Goal: Transaction & Acquisition: Download file/media

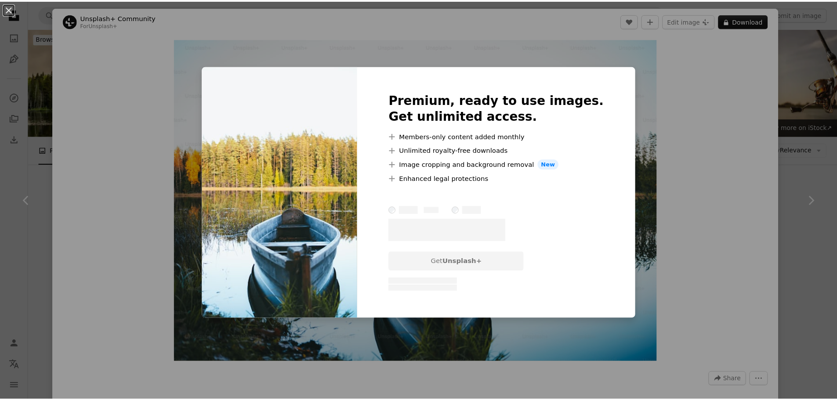
scroll to position [1231, 0]
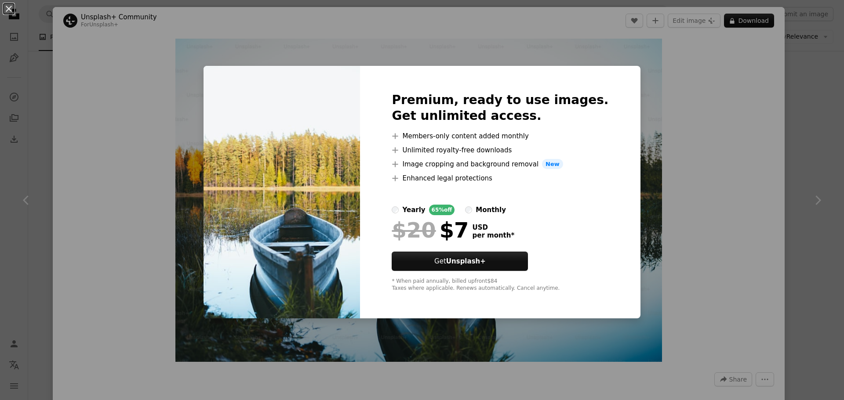
click at [650, 58] on div "An X shape Premium, ready to use images. Get unlimited access. A plus sign Memb…" at bounding box center [422, 200] width 844 height 400
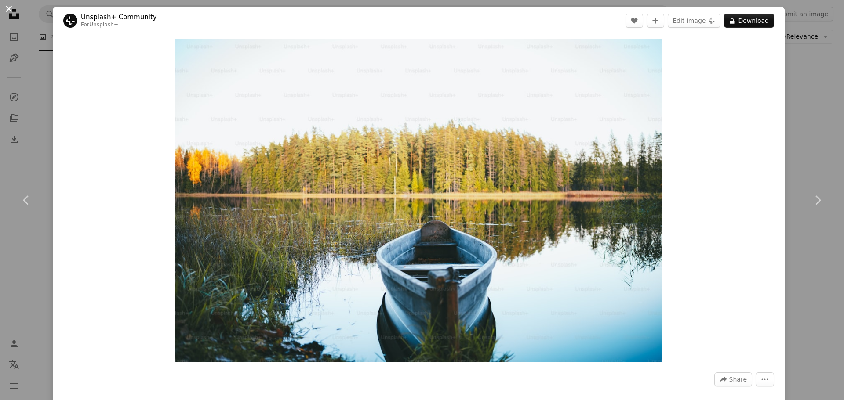
click at [4, 8] on button "An X shape" at bounding box center [9, 9] width 11 height 11
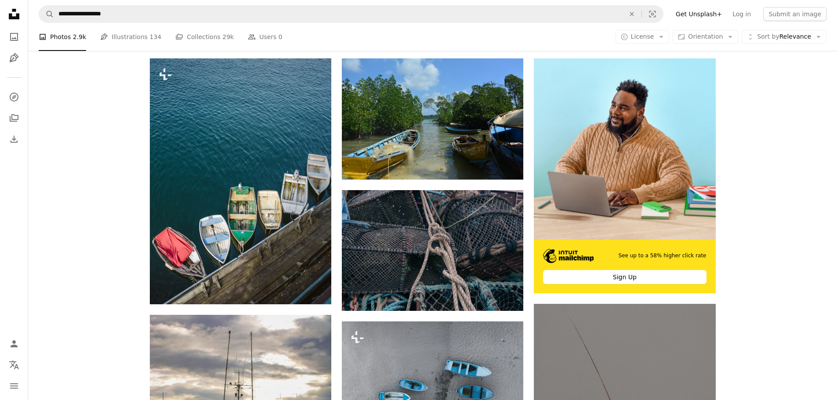
scroll to position [176, 0]
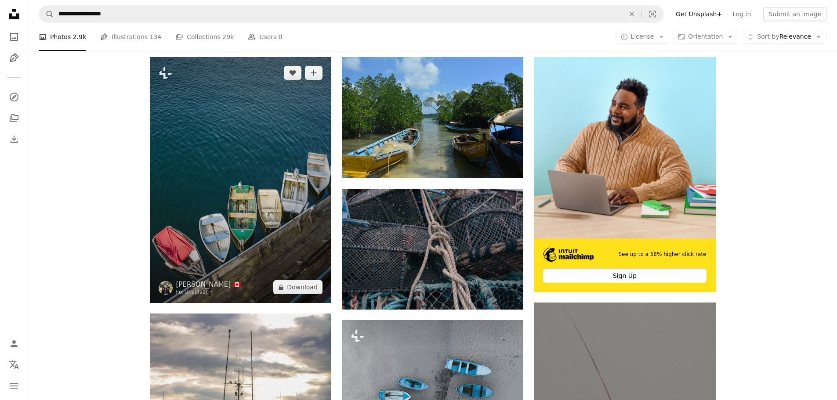
click at [301, 113] on img at bounding box center [241, 180] width 182 height 246
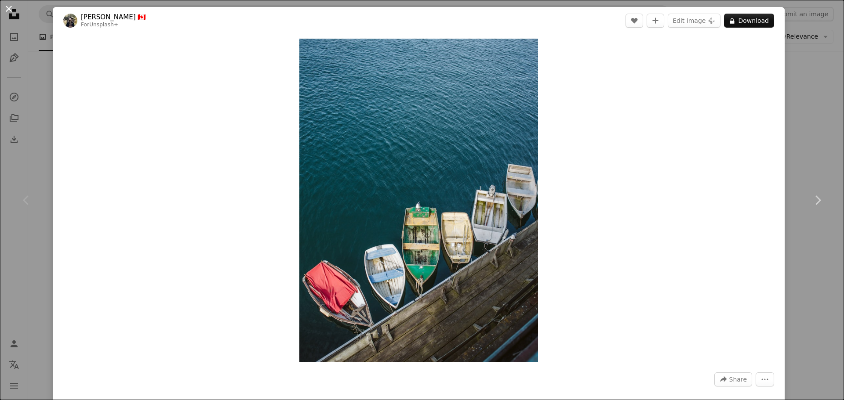
drag, startPoint x: 8, startPoint y: 10, endPoint x: 42, endPoint y: 7, distance: 33.9
click at [11, 10] on button "An X shape" at bounding box center [9, 9] width 11 height 11
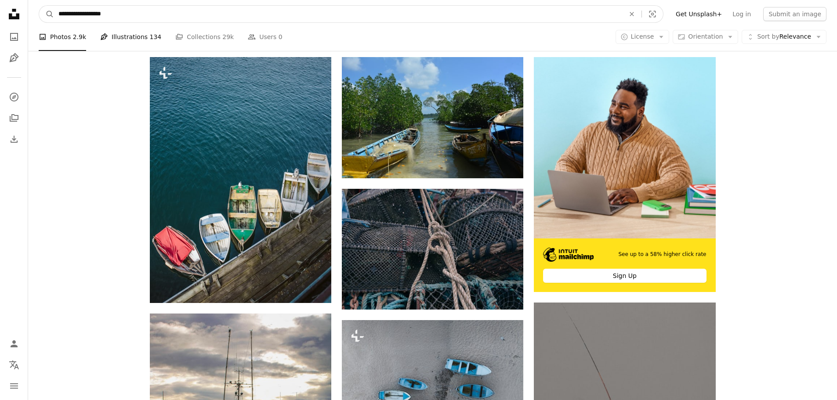
drag, startPoint x: 124, startPoint y: 16, endPoint x: 124, endPoint y: 30, distance: 14.5
click at [78, 15] on input "**********" at bounding box center [338, 14] width 568 height 17
type input "**********"
click at [39, 6] on button "A magnifying glass" at bounding box center [46, 14] width 15 height 17
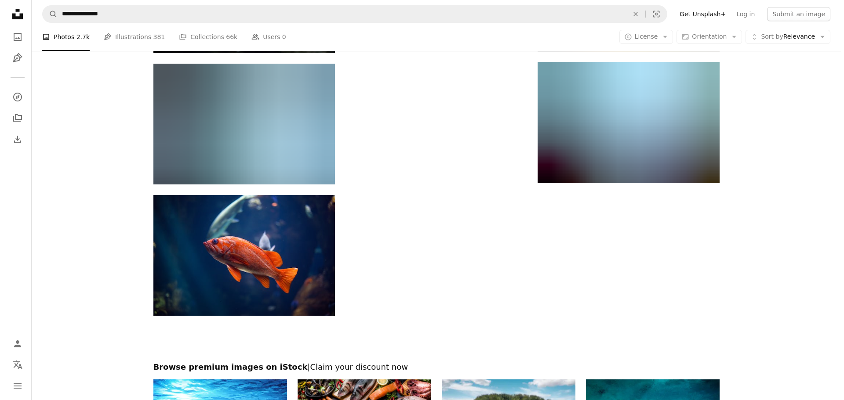
scroll to position [2374, 0]
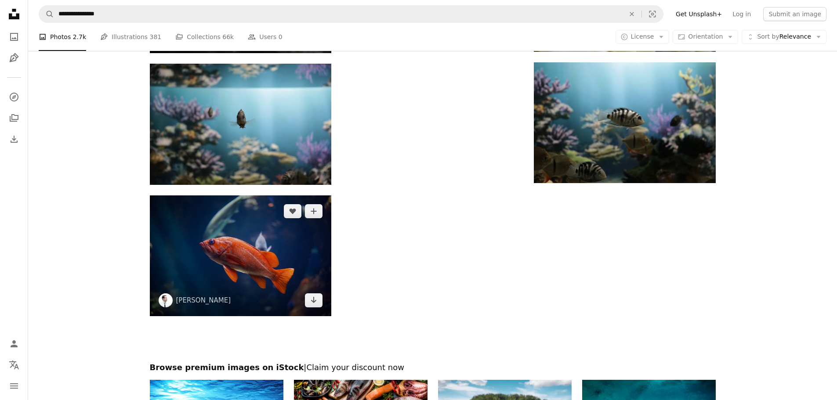
click at [288, 241] on img at bounding box center [241, 256] width 182 height 121
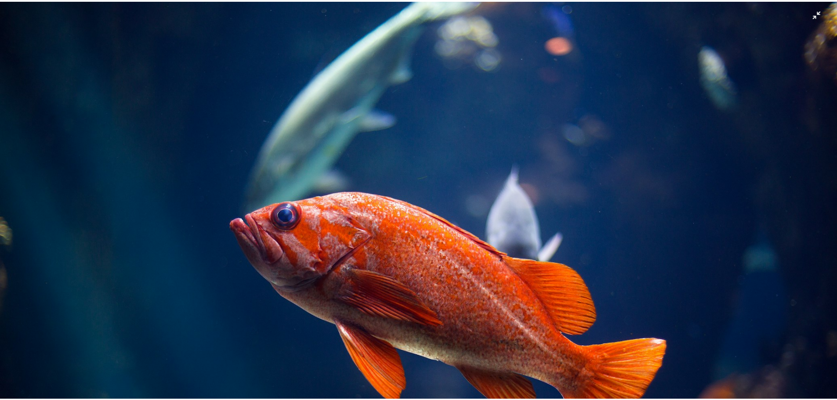
scroll to position [77, 0]
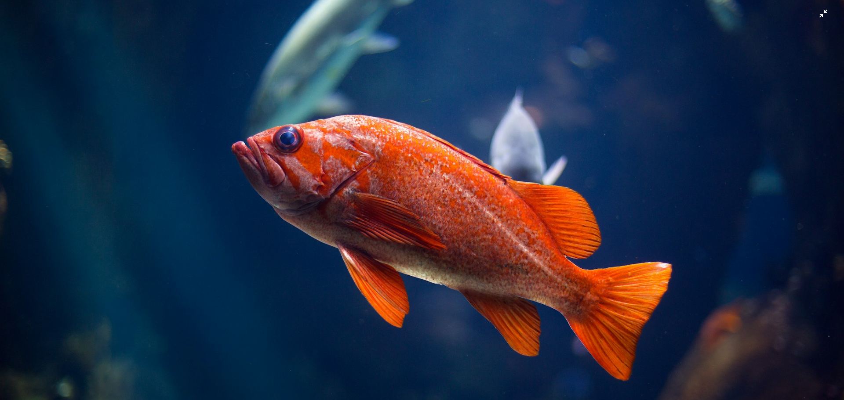
click at [815, 13] on img "Zoom out on this image" at bounding box center [422, 204] width 845 height 563
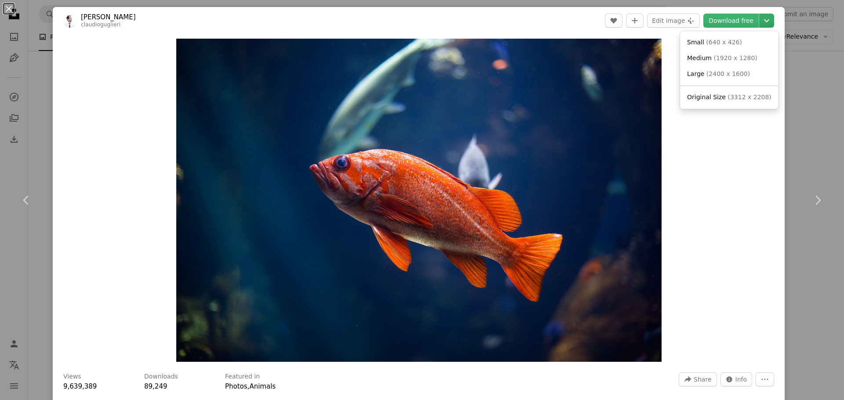
click at [760, 18] on icon "Chevron down" at bounding box center [767, 20] width 14 height 11
click at [737, 100] on span "( 3312 x 2208 )" at bounding box center [749, 97] width 44 height 7
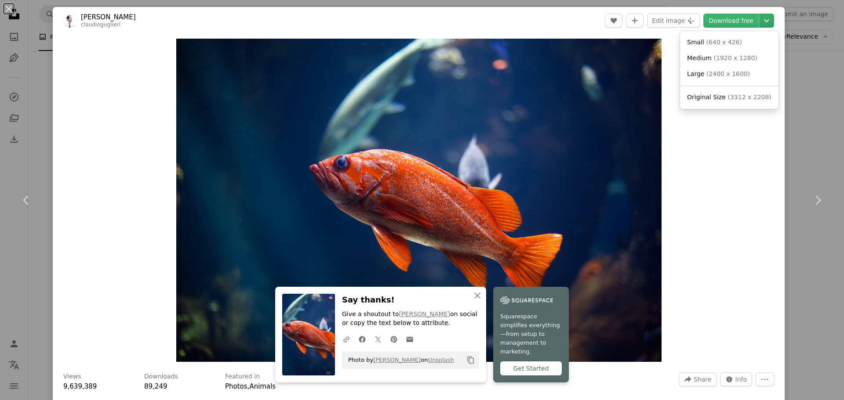
click at [760, 25] on icon "Chevron down" at bounding box center [767, 20] width 14 height 11
drag, startPoint x: 761, startPoint y: 18, endPoint x: 753, endPoint y: 22, distance: 8.8
click at [751, 10] on header "[PERSON_NAME] claudioguglieri A heart A plus sign Edit image Plus sign for Unsp…" at bounding box center [419, 20] width 732 height 27
click at [802, 46] on div "An X shape Chevron left Chevron right An X shape Close Say thanks! Give a shout…" at bounding box center [422, 200] width 844 height 400
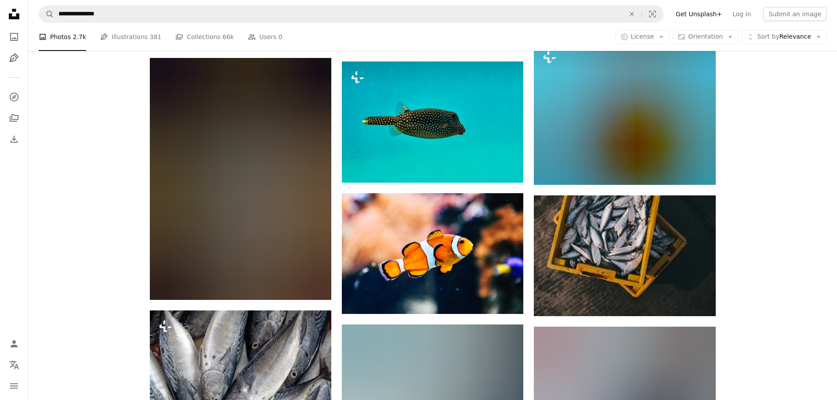
scroll to position [703, 0]
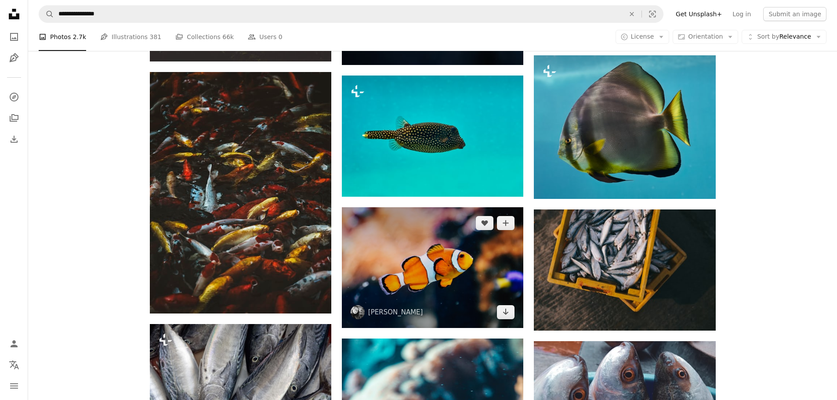
click at [484, 251] on img at bounding box center [433, 267] width 182 height 121
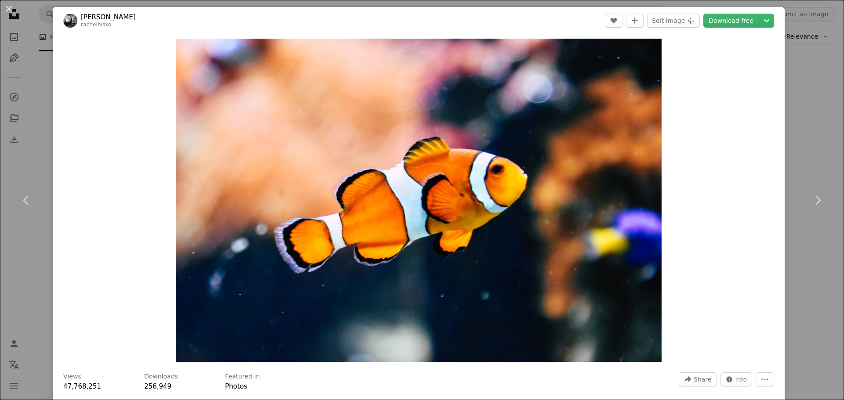
click at [769, 21] on header "[PERSON_NAME] rachelhisko A heart A plus sign Edit image Plus sign for Unsplash…" at bounding box center [419, 20] width 732 height 27
click at [798, 38] on div "An X shape Chevron left Chevron right [PERSON_NAME] rachelhisko A heart A plus …" at bounding box center [422, 200] width 844 height 400
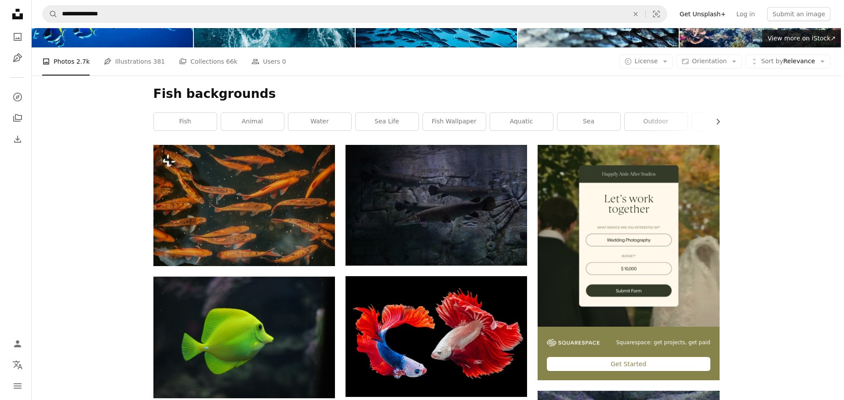
scroll to position [132, 0]
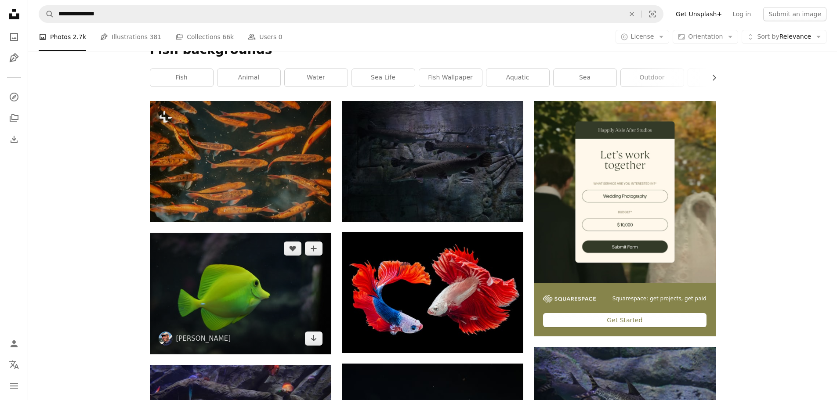
click at [284, 288] on img at bounding box center [241, 294] width 182 height 122
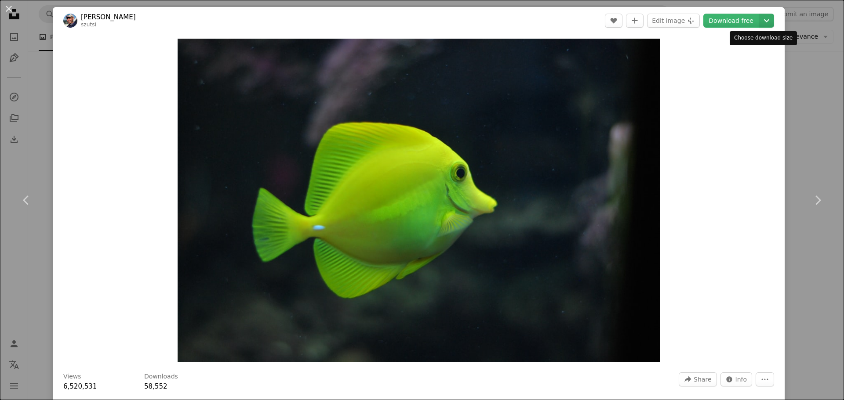
click at [764, 18] on icon "Chevron down" at bounding box center [767, 20] width 14 height 11
click at [760, 19] on icon "Chevron down" at bounding box center [767, 20] width 14 height 11
drag, startPoint x: 811, startPoint y: 187, endPoint x: 799, endPoint y: 192, distance: 12.8
click at [810, 188] on link "Chevron right" at bounding box center [817, 200] width 53 height 84
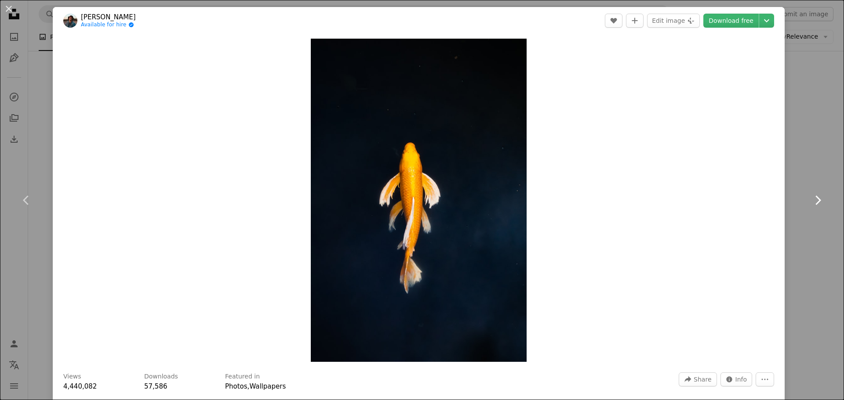
click at [806, 192] on link "Chevron right" at bounding box center [817, 200] width 53 height 84
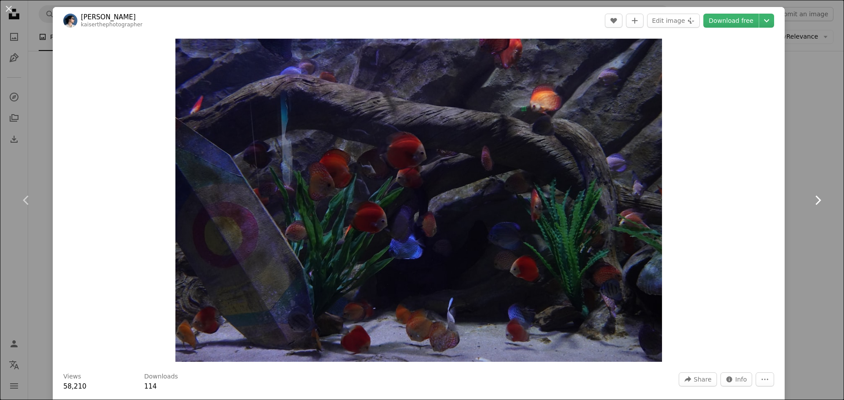
click at [813, 195] on icon "Chevron right" at bounding box center [818, 200] width 14 height 14
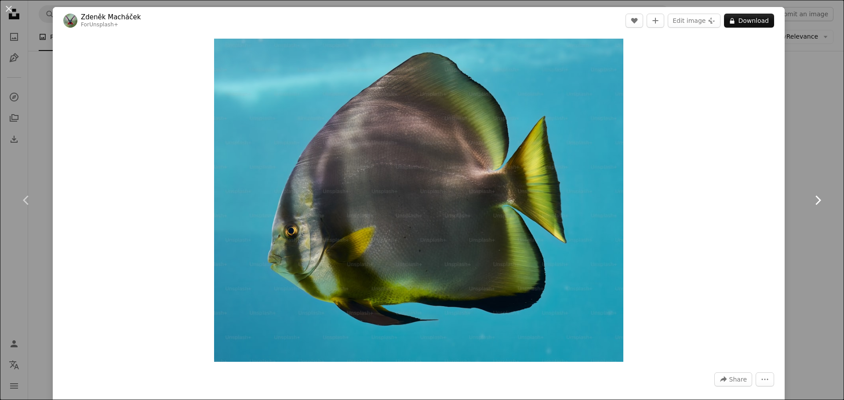
click at [814, 198] on icon "Chevron right" at bounding box center [818, 200] width 14 height 14
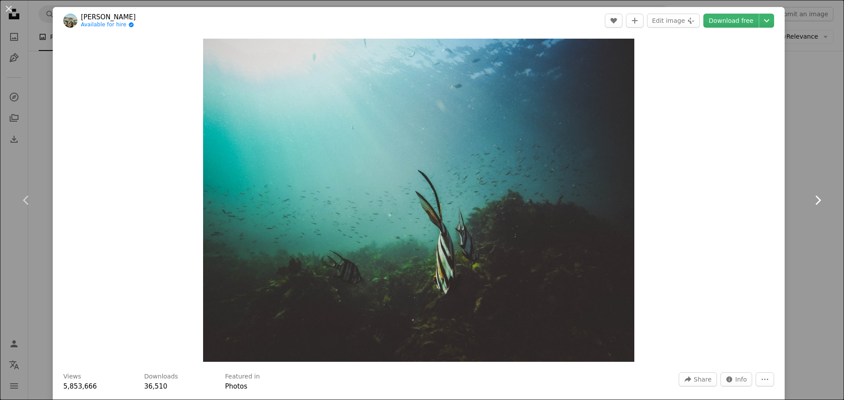
click at [813, 198] on icon "Chevron right" at bounding box center [818, 200] width 14 height 14
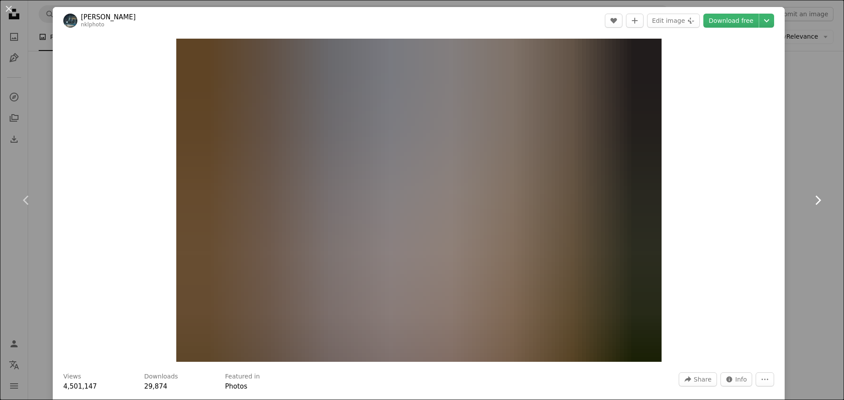
click at [811, 199] on icon "Chevron right" at bounding box center [818, 200] width 14 height 14
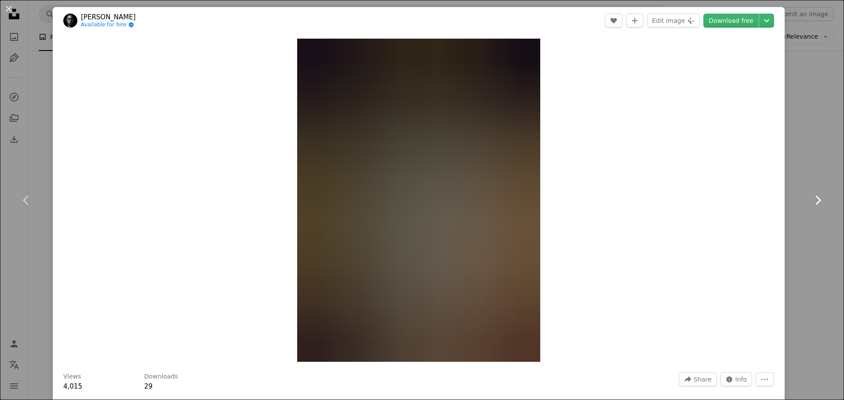
click at [811, 199] on icon "Chevron right" at bounding box center [818, 200] width 14 height 14
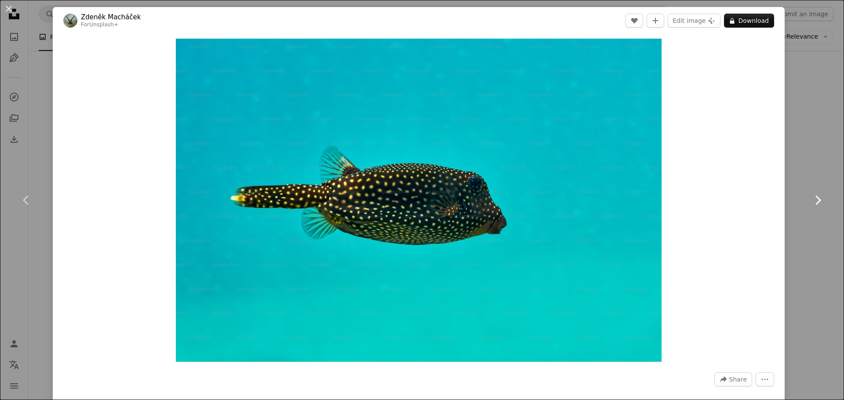
click at [811, 199] on icon "Chevron right" at bounding box center [818, 200] width 14 height 14
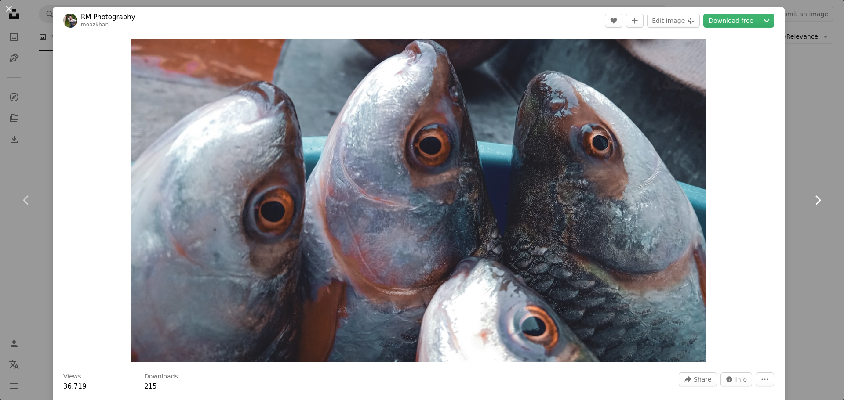
click at [811, 199] on icon "Chevron right" at bounding box center [818, 200] width 14 height 14
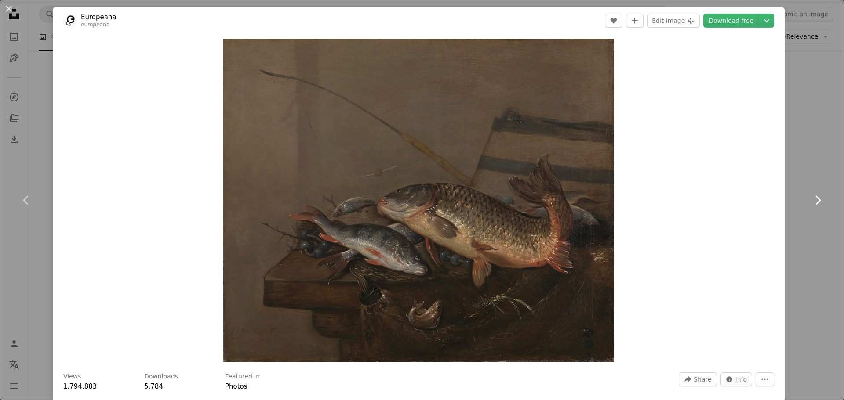
click at [811, 199] on icon "Chevron right" at bounding box center [818, 200] width 14 height 14
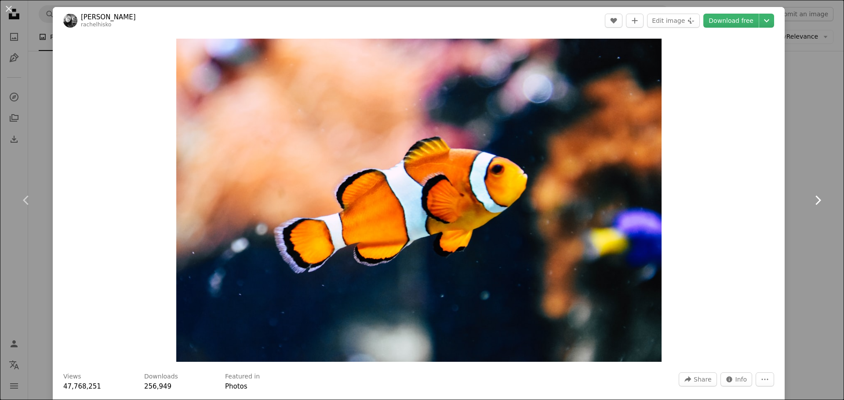
click at [811, 199] on icon "Chevron right" at bounding box center [818, 200] width 14 height 14
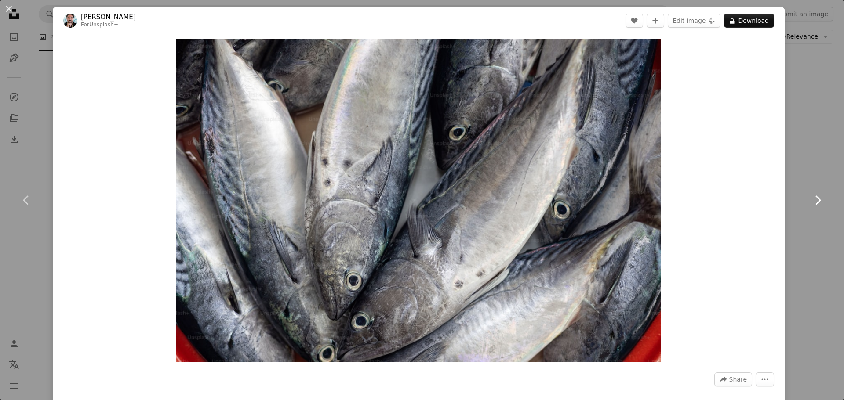
click at [811, 199] on icon "Chevron right" at bounding box center [818, 200] width 14 height 14
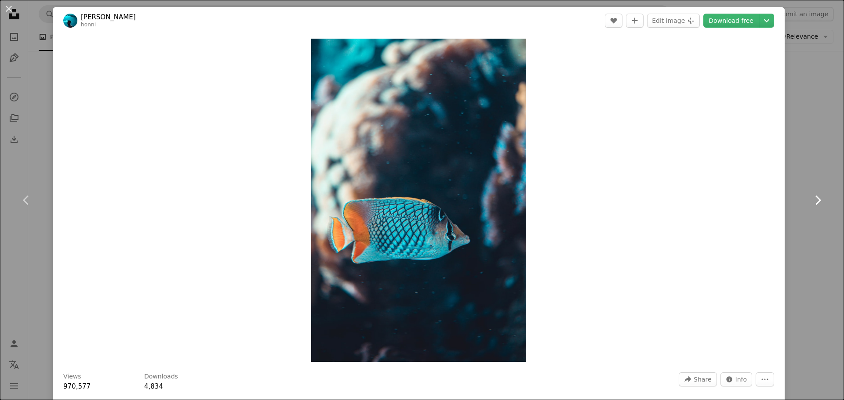
click at [815, 199] on icon "Chevron right" at bounding box center [818, 200] width 14 height 14
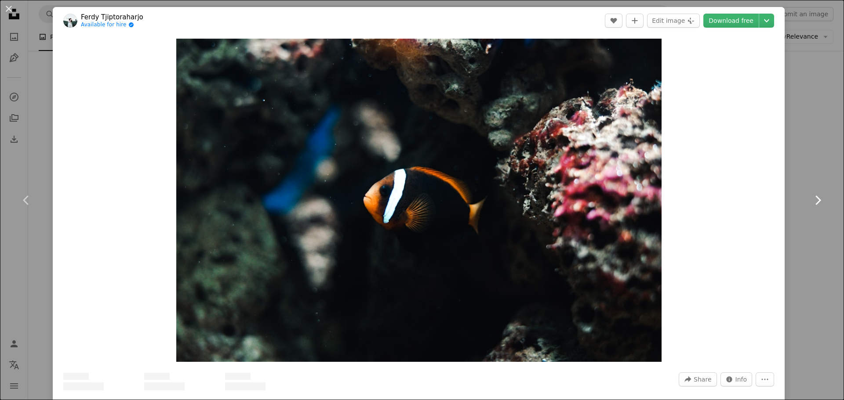
click at [803, 197] on link "Chevron right" at bounding box center [817, 200] width 53 height 84
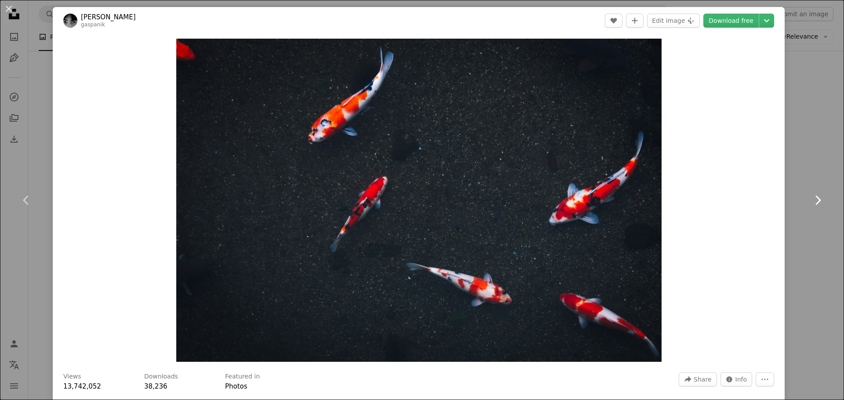
click at [810, 190] on link "Chevron right" at bounding box center [817, 200] width 53 height 84
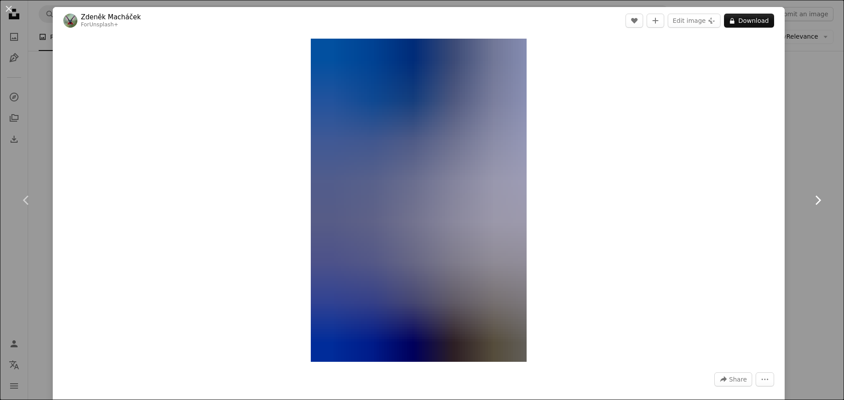
click at [811, 190] on link "Chevron right" at bounding box center [817, 200] width 53 height 84
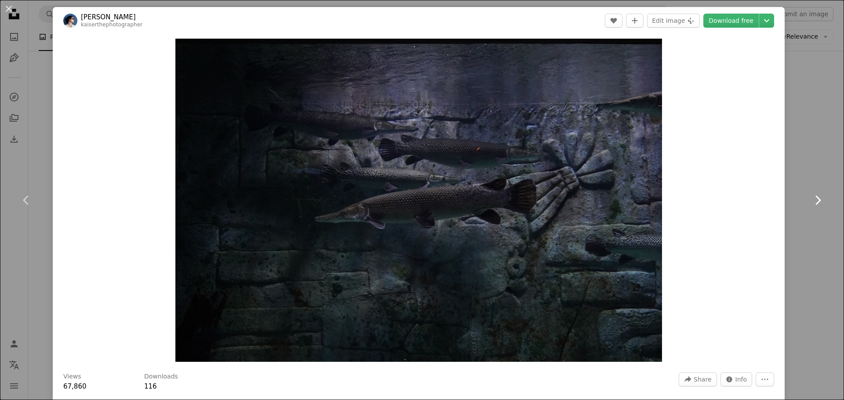
click at [812, 191] on link "Chevron right" at bounding box center [817, 200] width 53 height 84
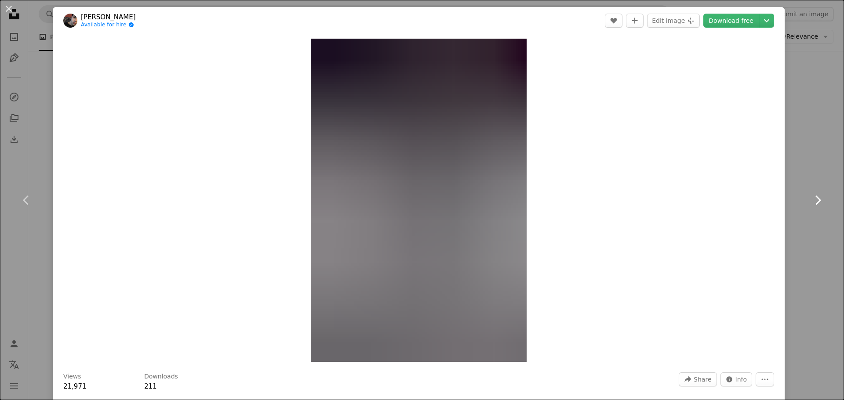
click at [793, 192] on link "Chevron right" at bounding box center [817, 200] width 53 height 84
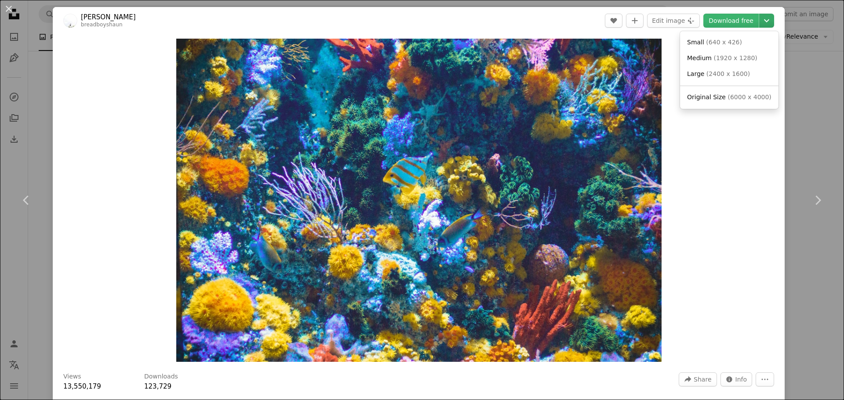
click at [760, 20] on icon "Chevron down" at bounding box center [767, 20] width 14 height 11
click at [728, 98] on span "( 6000 x 4000 )" at bounding box center [749, 97] width 44 height 7
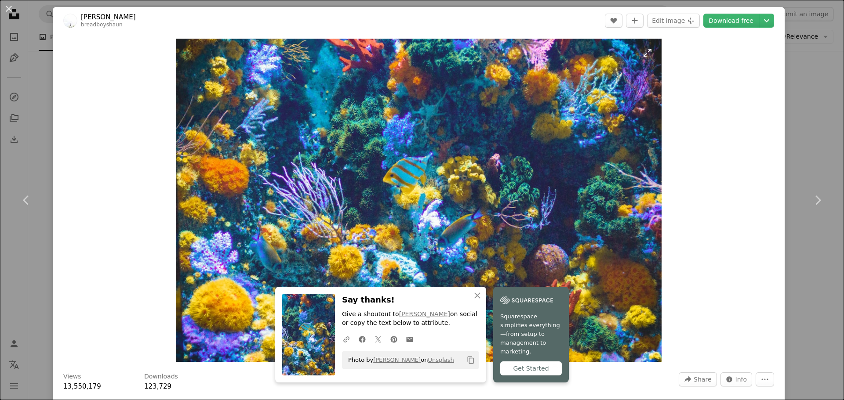
click at [621, 172] on img "Zoom in on this image" at bounding box center [418, 201] width 485 height 324
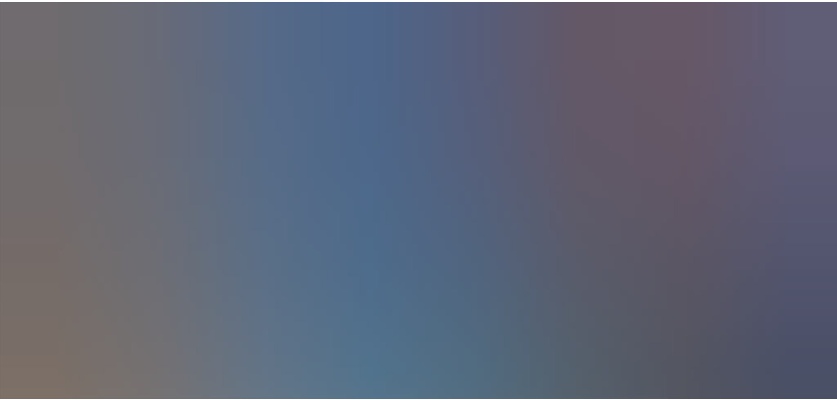
scroll to position [77, 0]
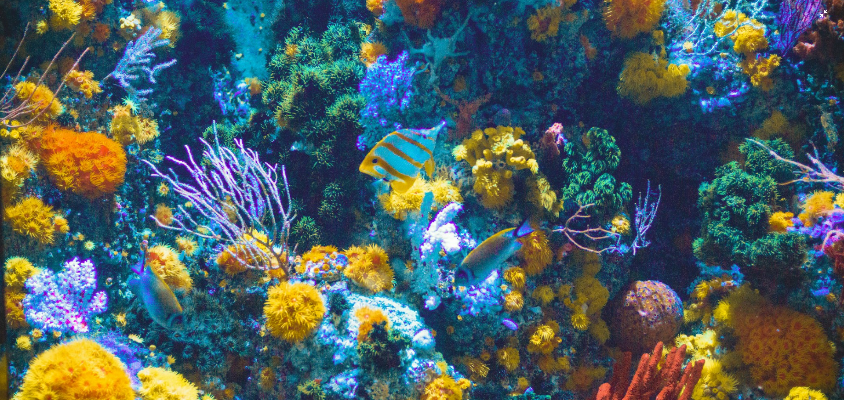
click at [675, 167] on img "Zoom out on this image" at bounding box center [422, 204] width 845 height 563
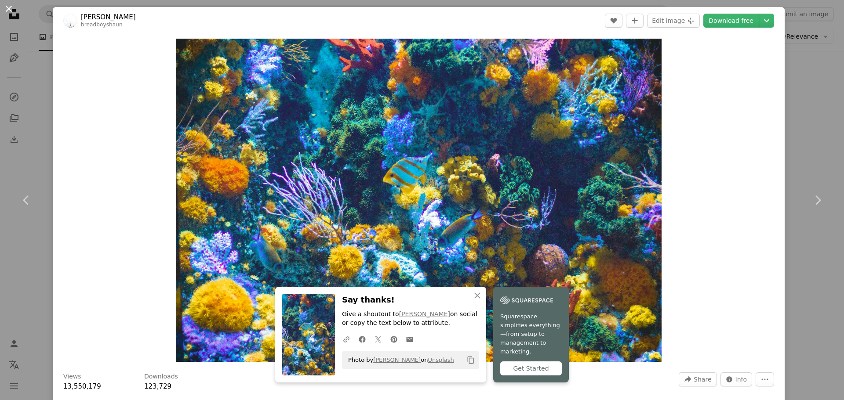
click at [8, 4] on button "An X shape" at bounding box center [9, 9] width 11 height 11
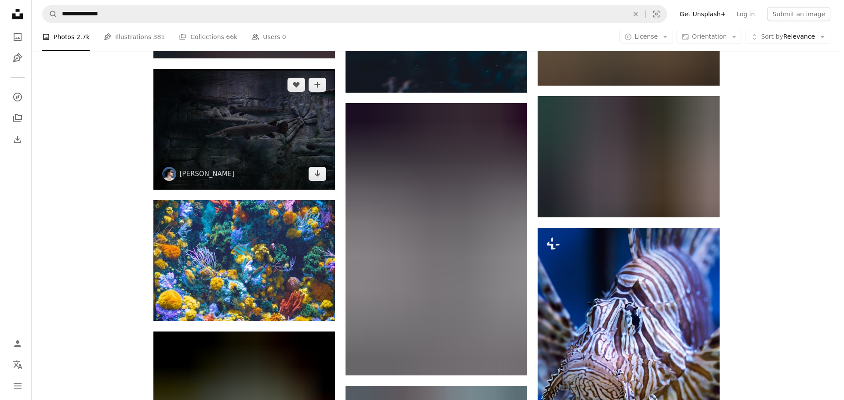
scroll to position [1231, 0]
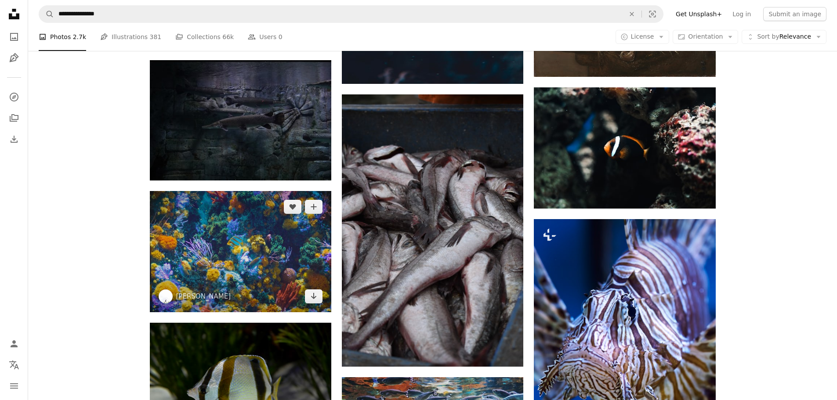
click at [268, 209] on img at bounding box center [241, 251] width 182 height 121
